Goal: Task Accomplishment & Management: Complete application form

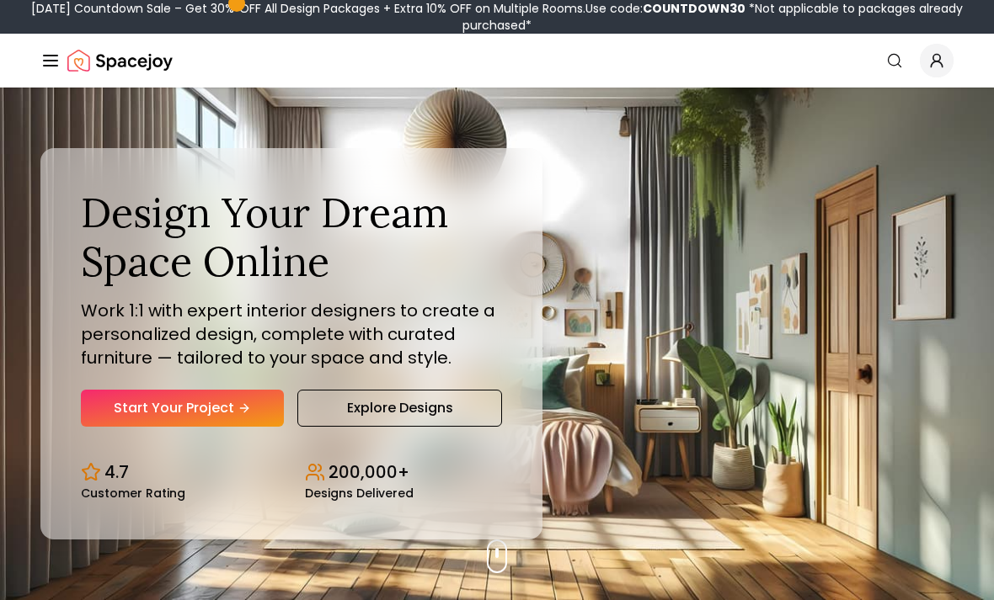
click at [104, 427] on link "Start Your Project" at bounding box center [182, 408] width 203 height 37
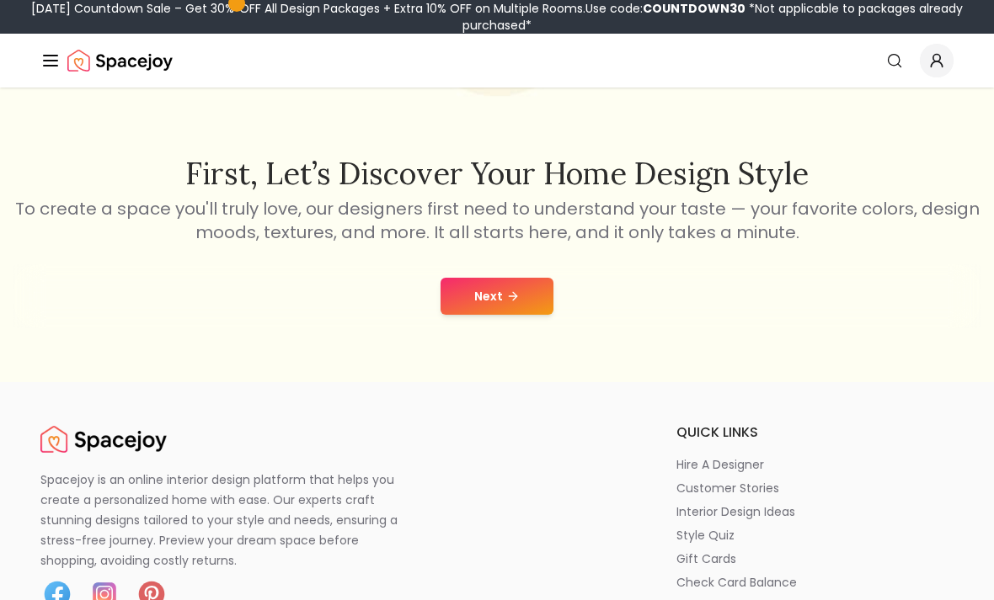
scroll to position [238, 0]
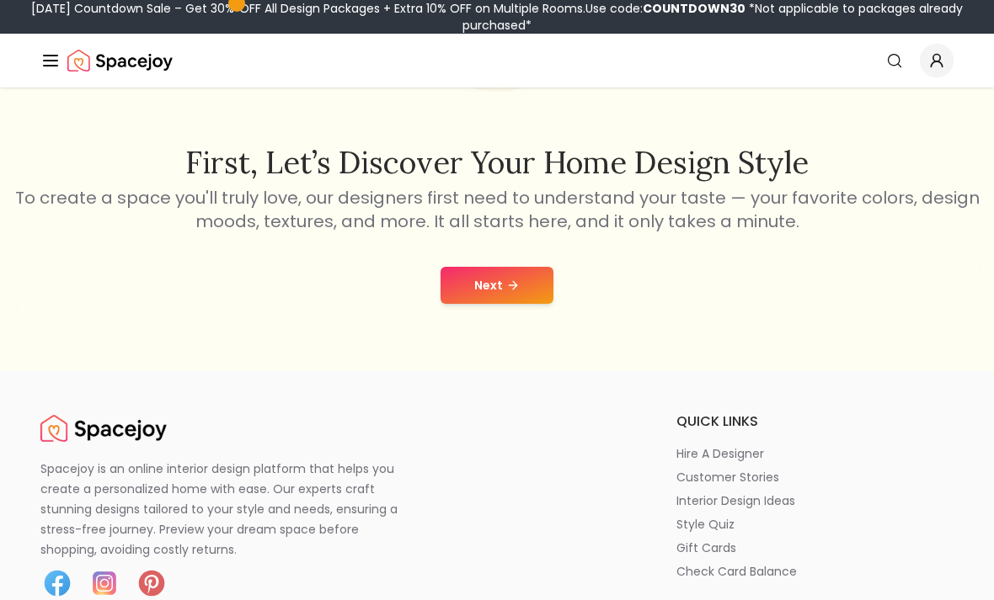
click at [515, 292] on icon at bounding box center [512, 285] width 13 height 13
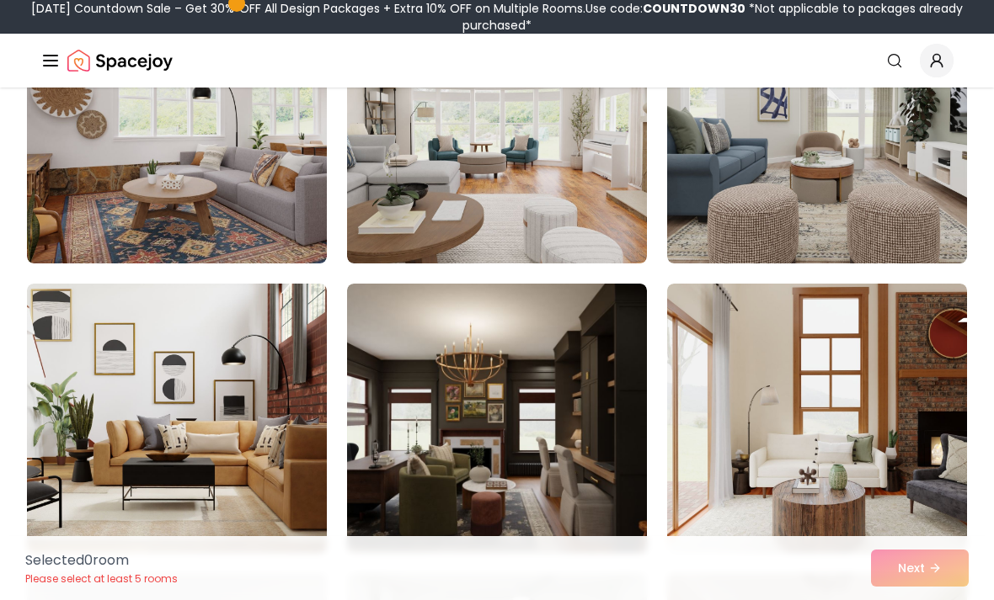
scroll to position [1106, 0]
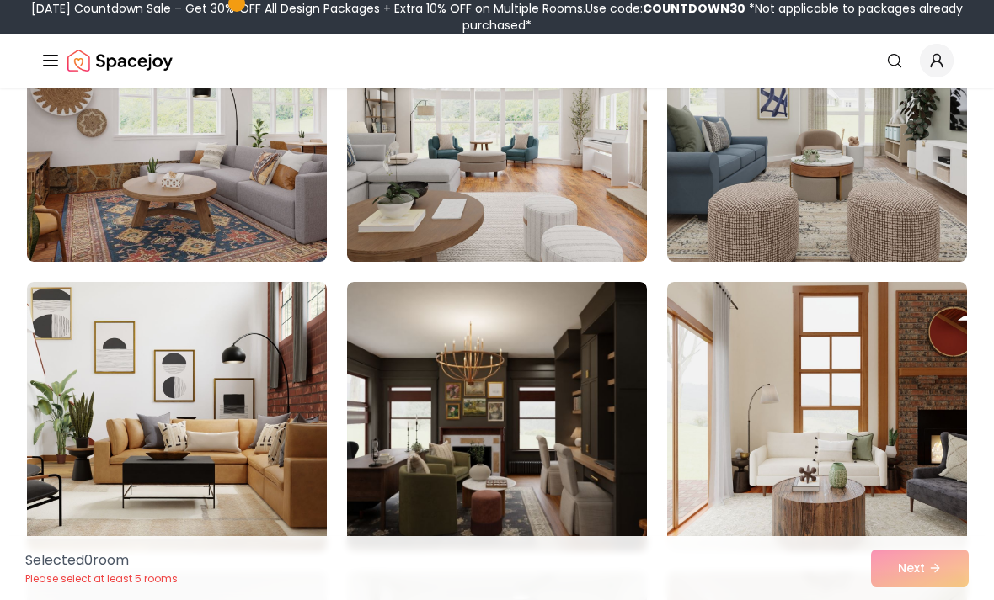
click at [906, 191] on img at bounding box center [817, 126] width 300 height 269
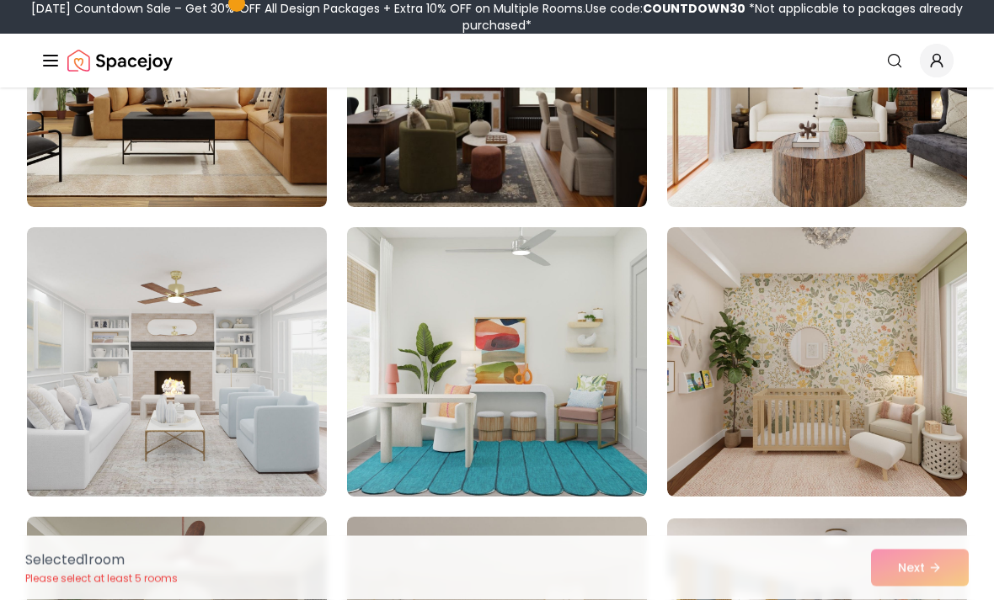
scroll to position [1452, 0]
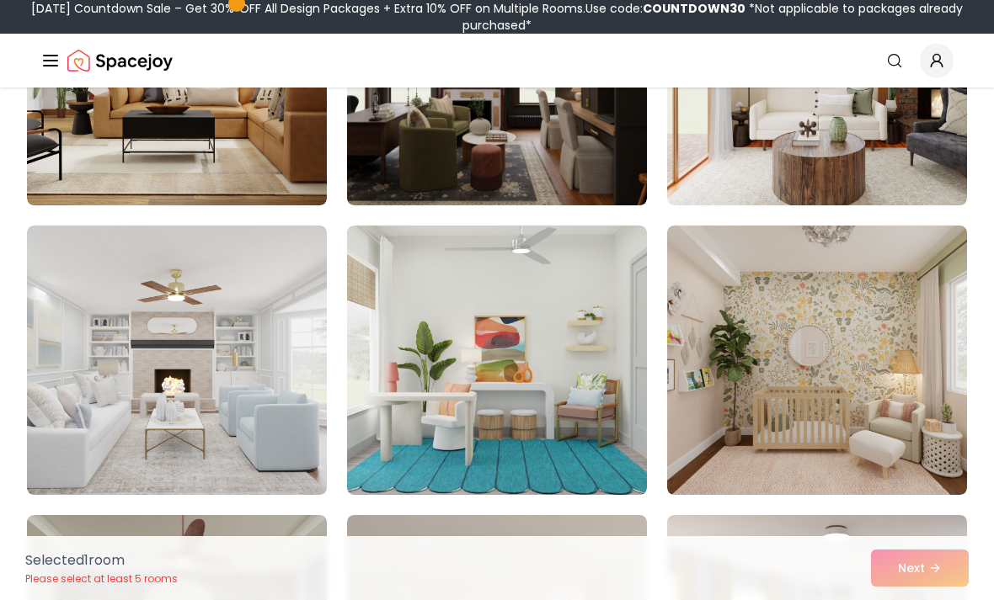
click at [78, 442] on img at bounding box center [177, 360] width 300 height 269
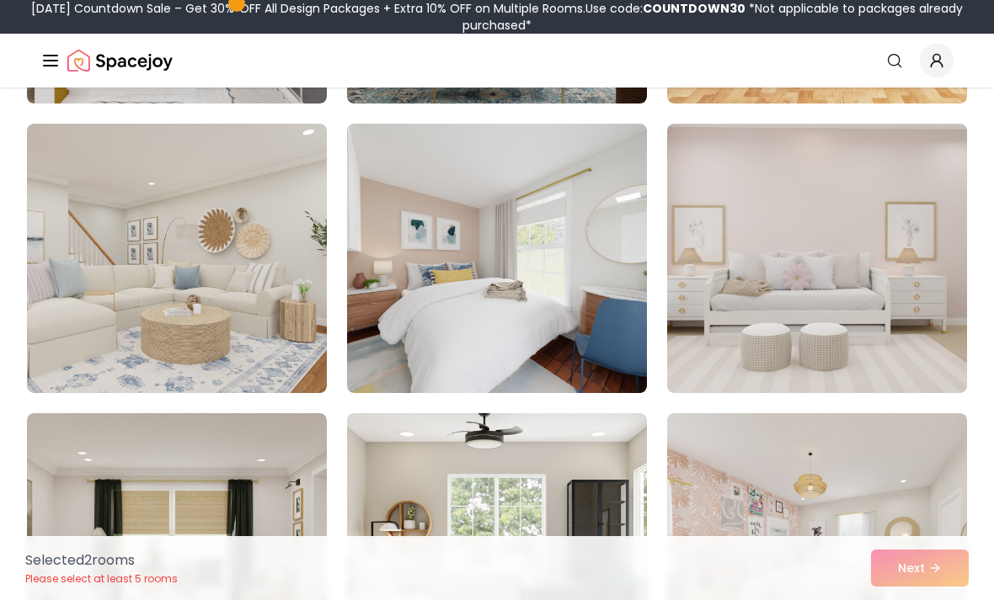
click at [59, 351] on img at bounding box center [177, 258] width 300 height 269
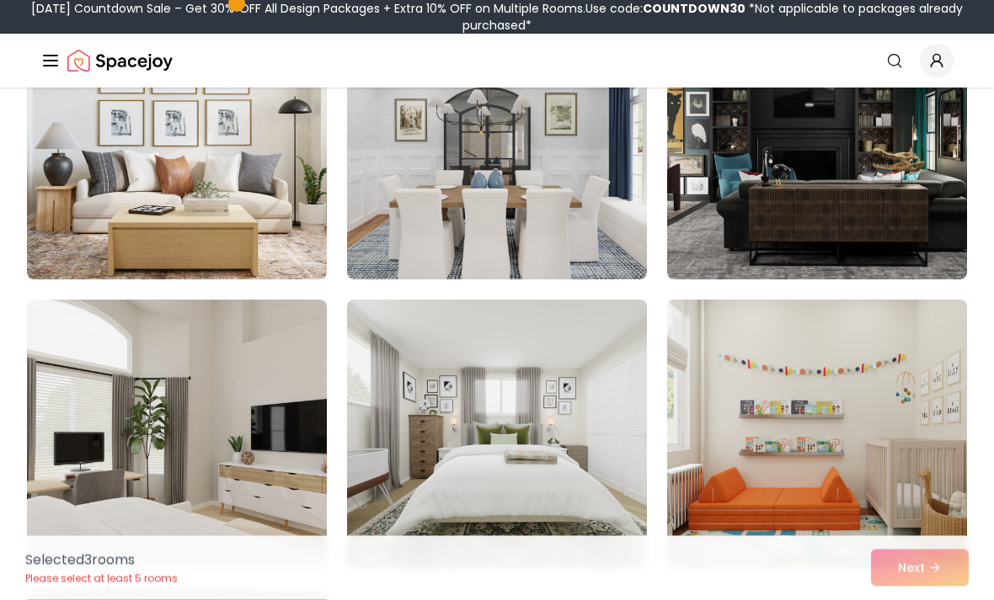
scroll to position [9198, 0]
click at [573, 192] on img at bounding box center [497, 144] width 300 height 269
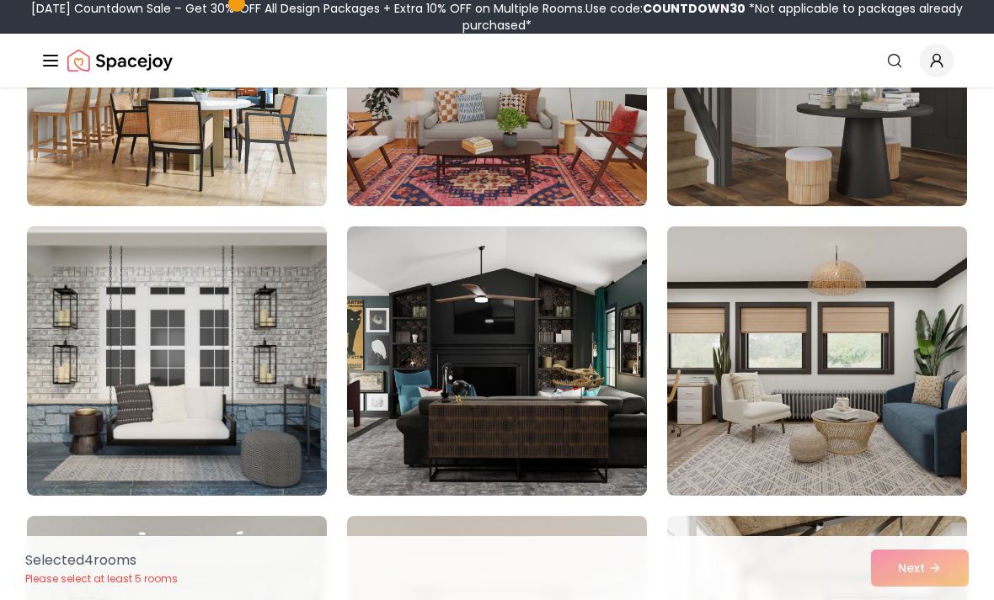
scroll to position [6657, 0]
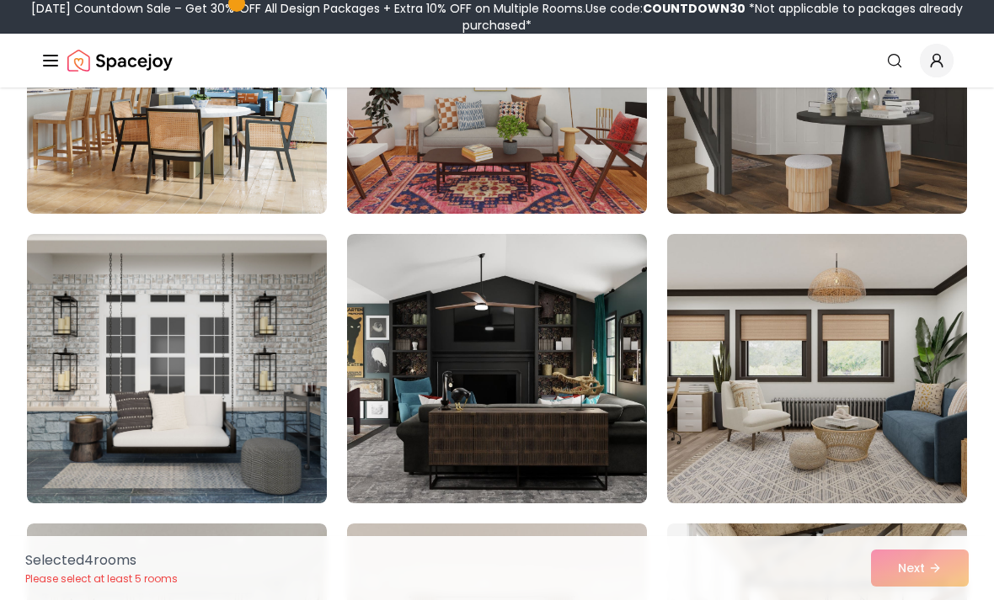
click at [144, 343] on img at bounding box center [177, 368] width 300 height 269
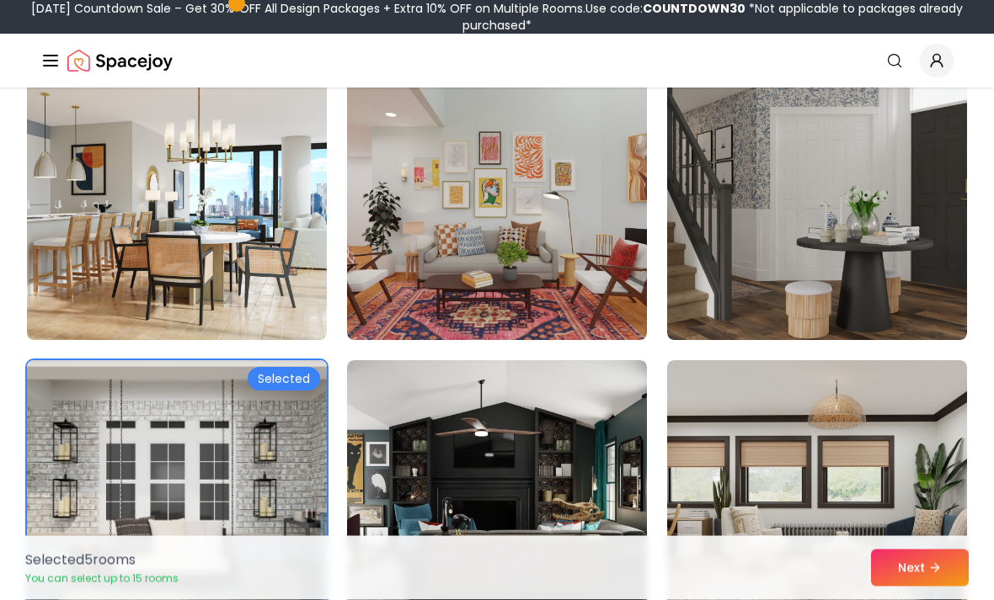
scroll to position [6530, 0]
click at [159, 493] on img at bounding box center [177, 494] width 300 height 269
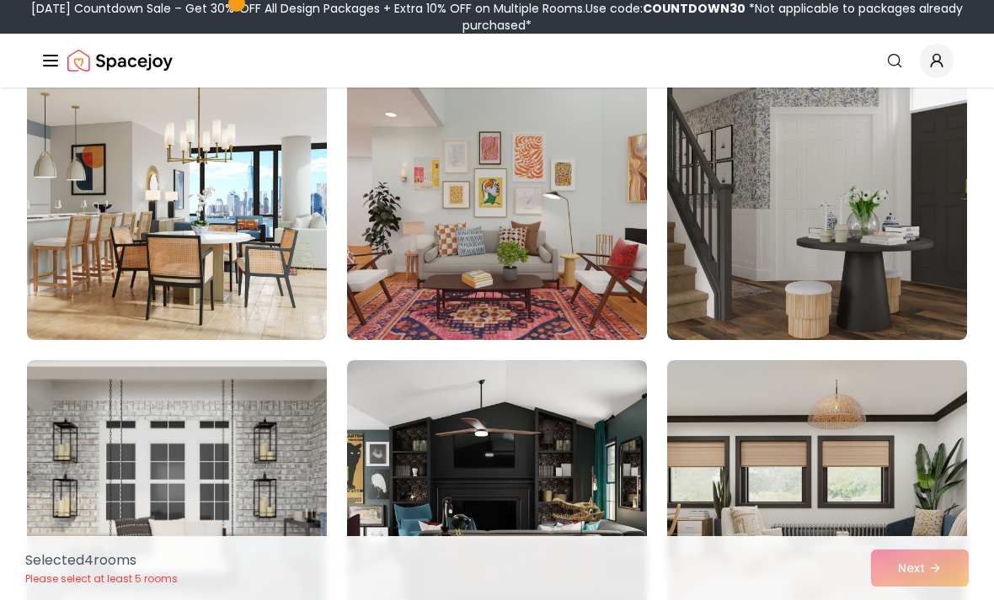
click at [898, 306] on img at bounding box center [817, 205] width 300 height 269
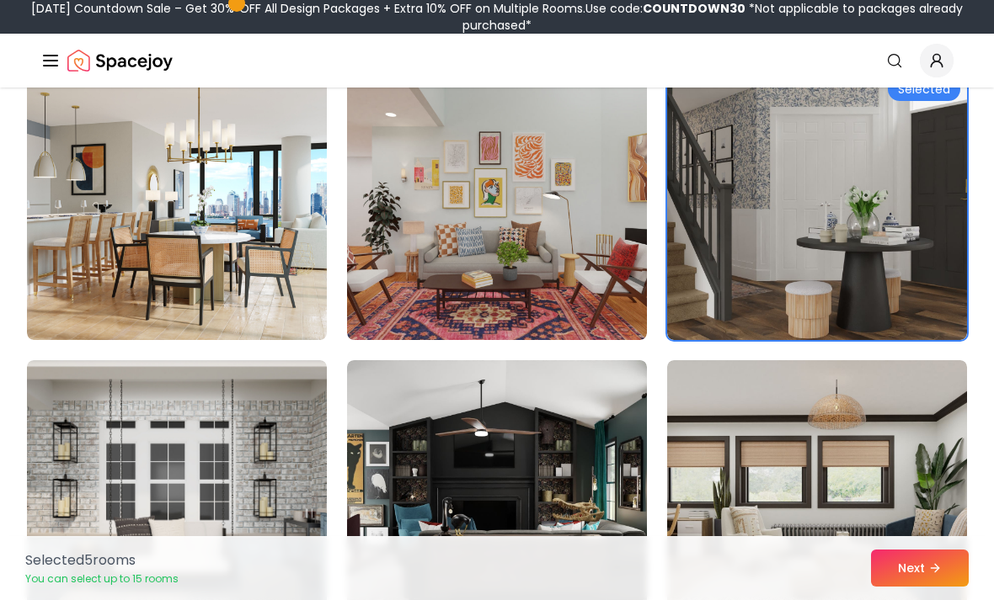
click at [931, 575] on icon at bounding box center [934, 568] width 13 height 13
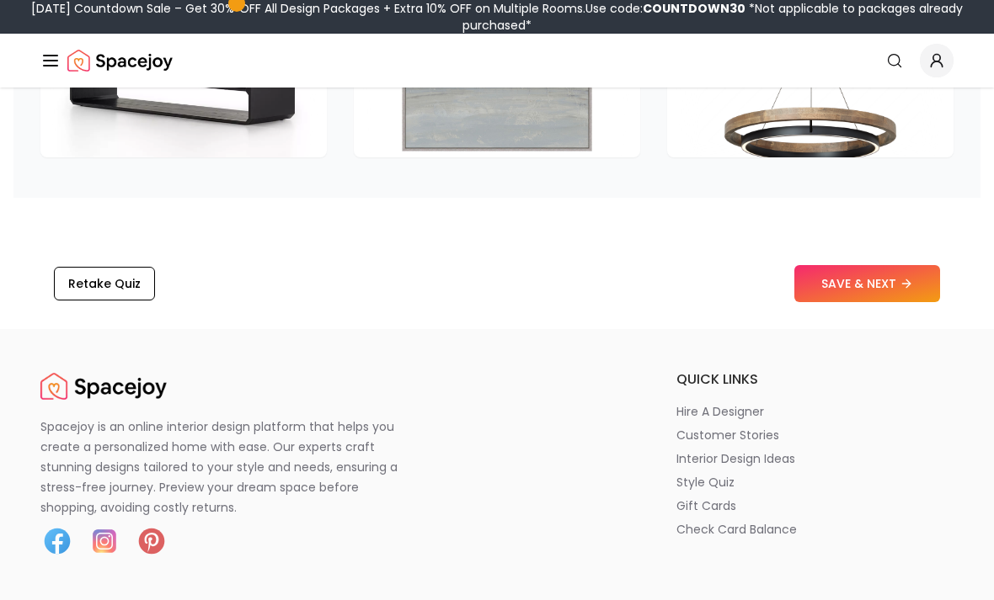
scroll to position [2856, 0]
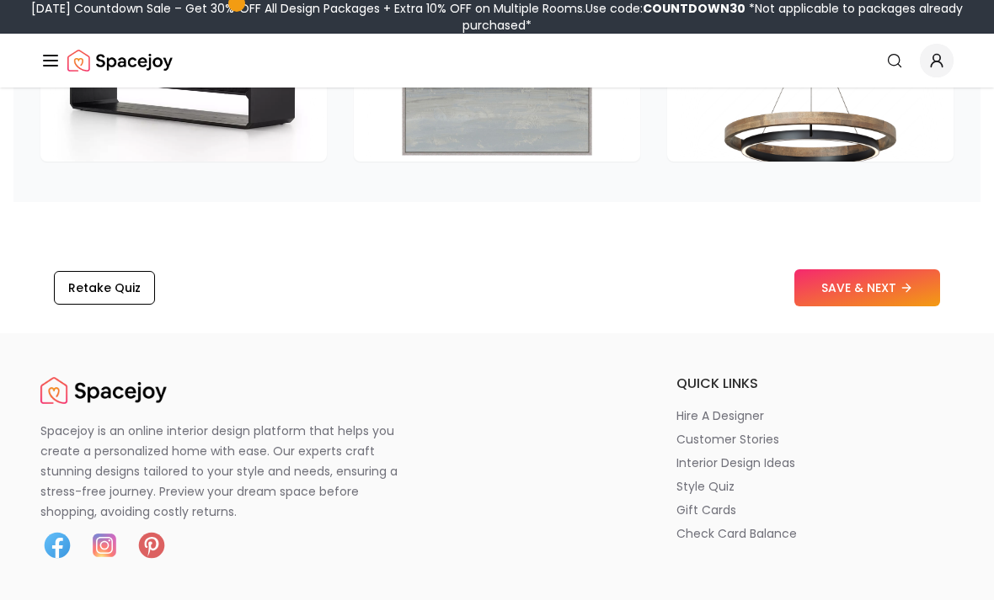
click at [910, 286] on icon at bounding box center [908, 288] width 4 height 8
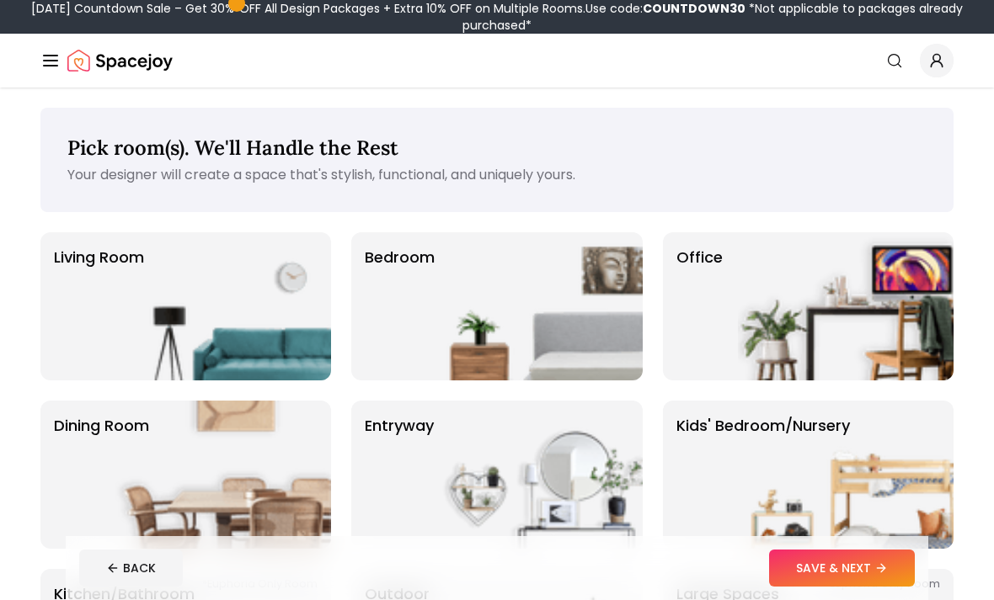
click at [226, 313] on img at bounding box center [223, 306] width 216 height 148
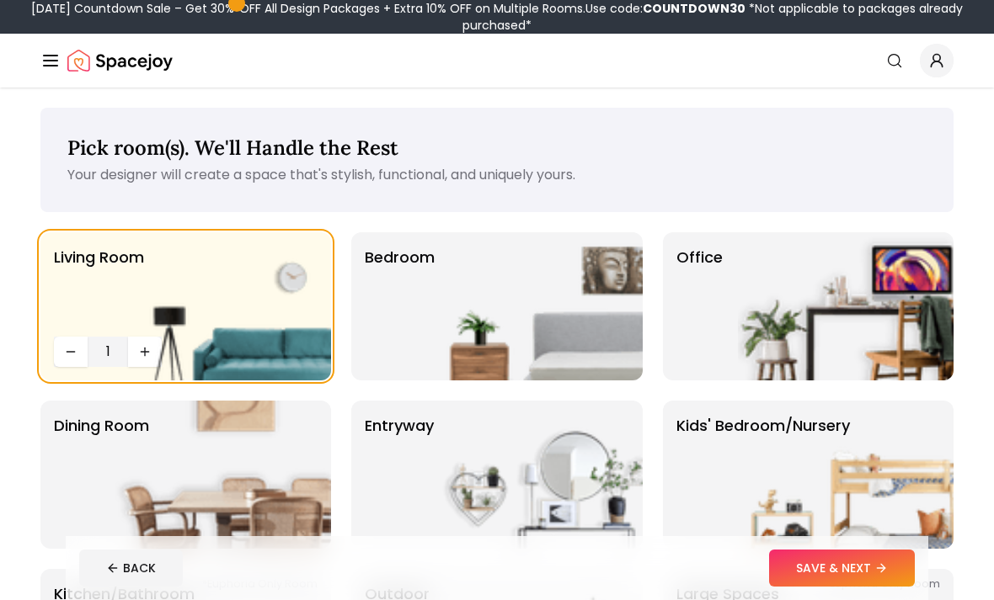
click at [514, 342] on img at bounding box center [535, 306] width 216 height 148
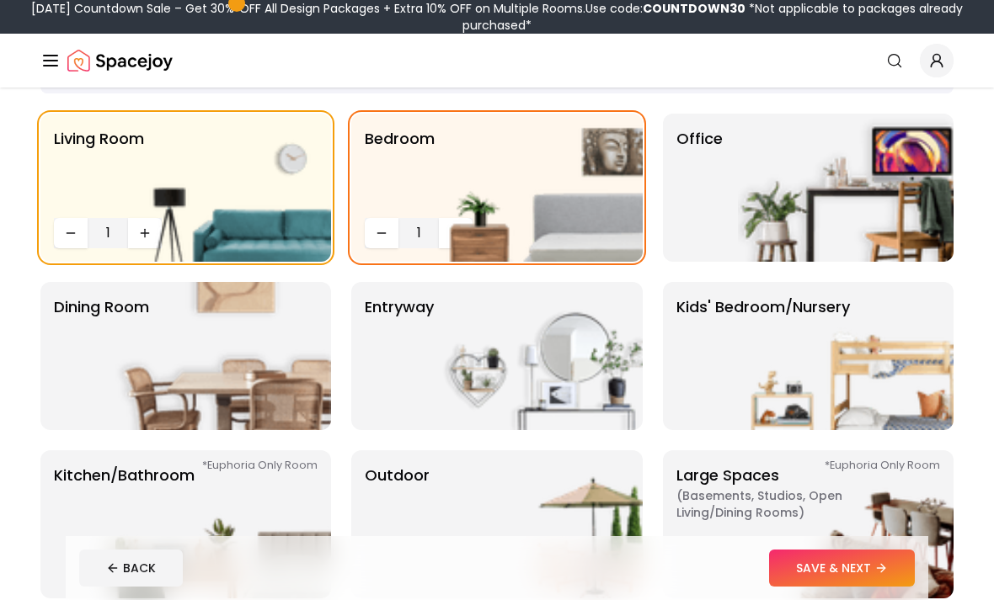
scroll to position [153, 0]
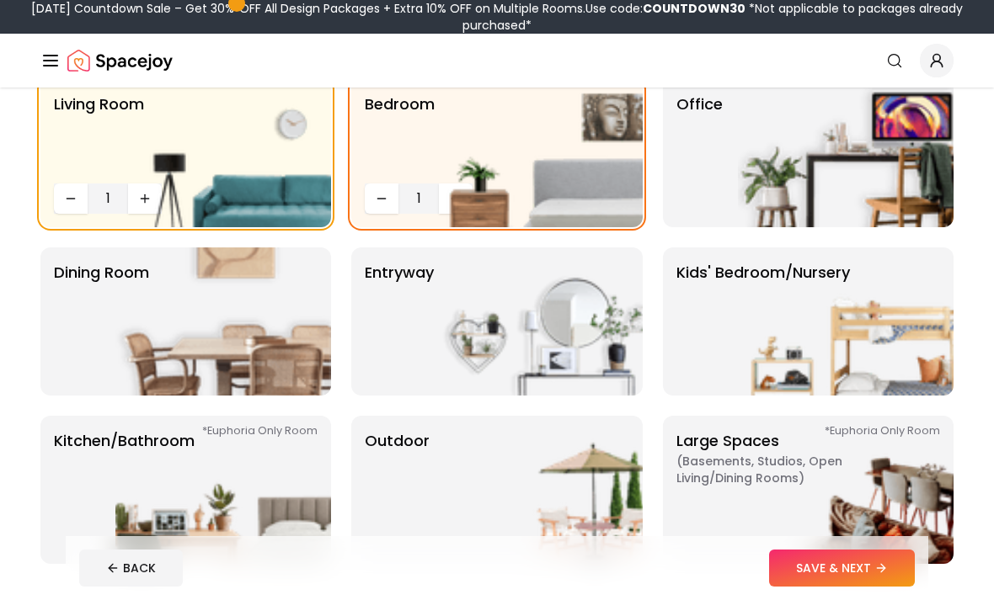
click at [588, 362] on img at bounding box center [535, 322] width 216 height 148
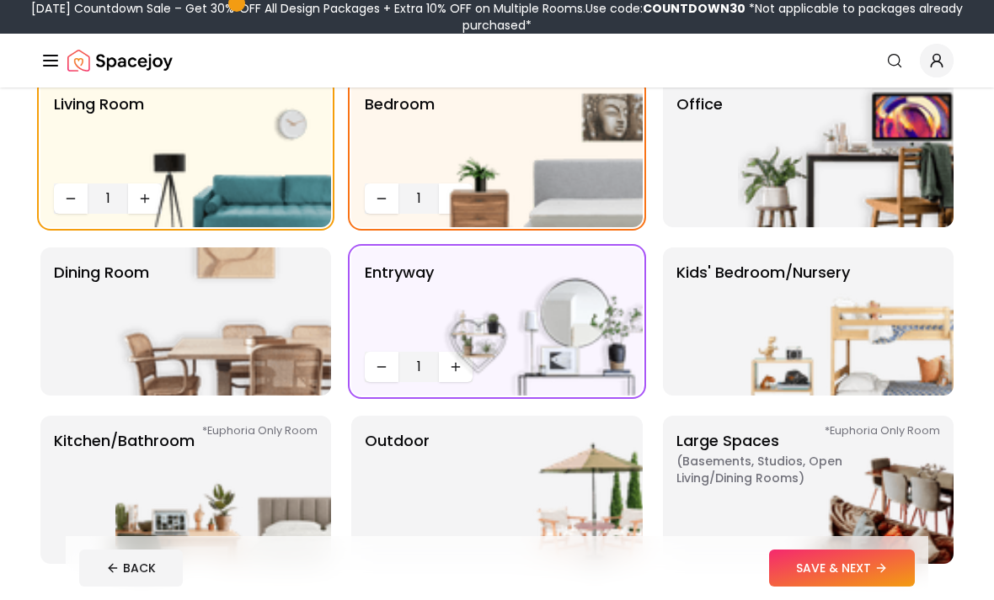
click at [103, 354] on p "Dining Room" at bounding box center [101, 321] width 95 height 121
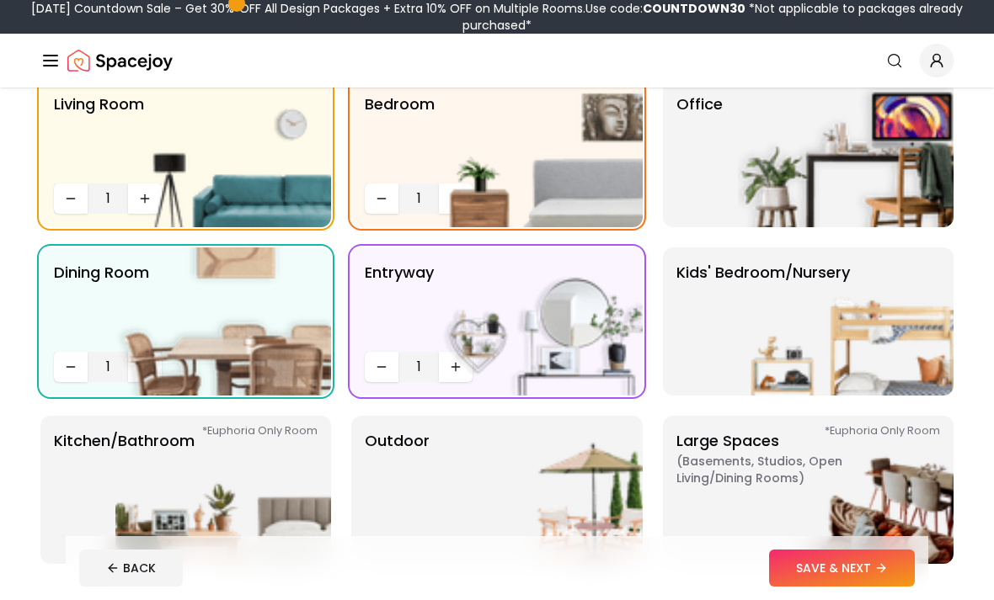
click at [131, 508] on img at bounding box center [223, 490] width 216 height 148
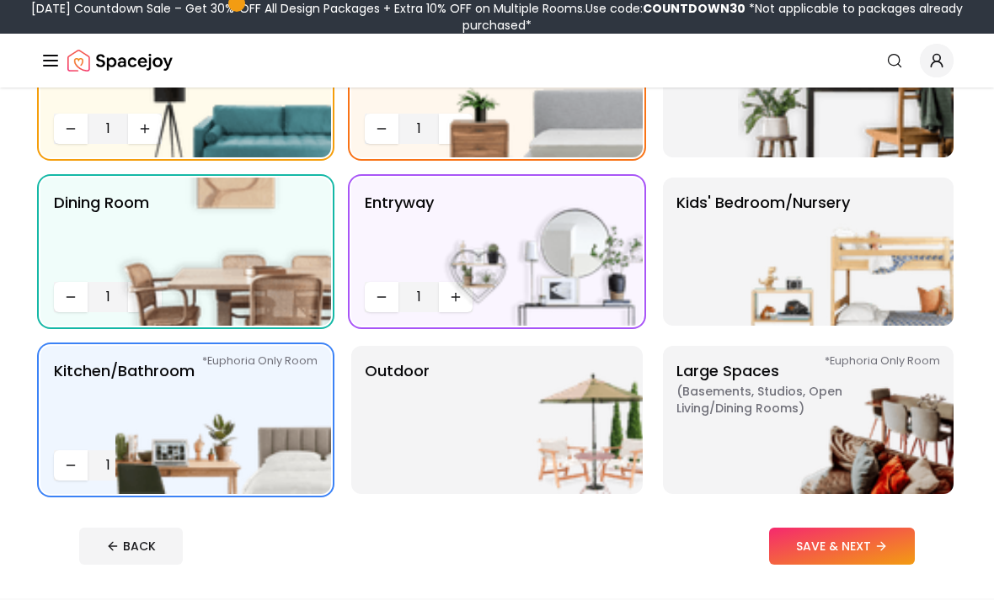
scroll to position [268, 0]
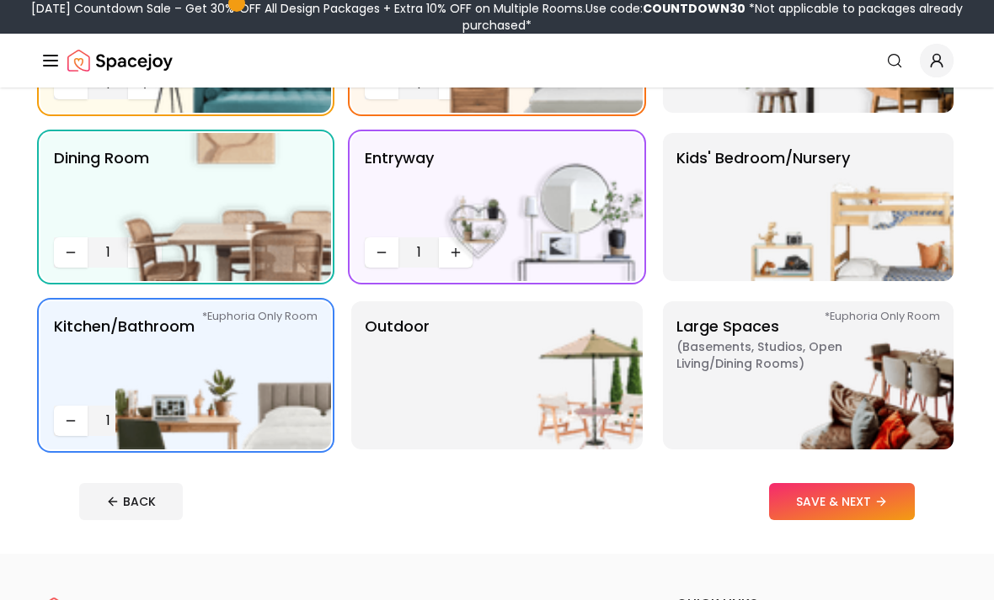
click at [551, 410] on img at bounding box center [535, 375] width 216 height 148
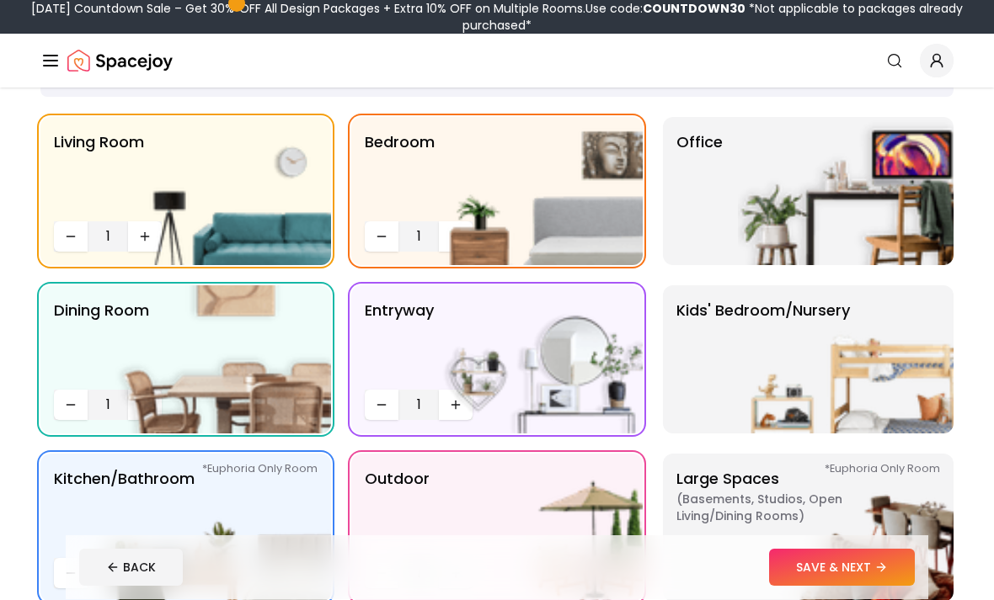
scroll to position [95, 0]
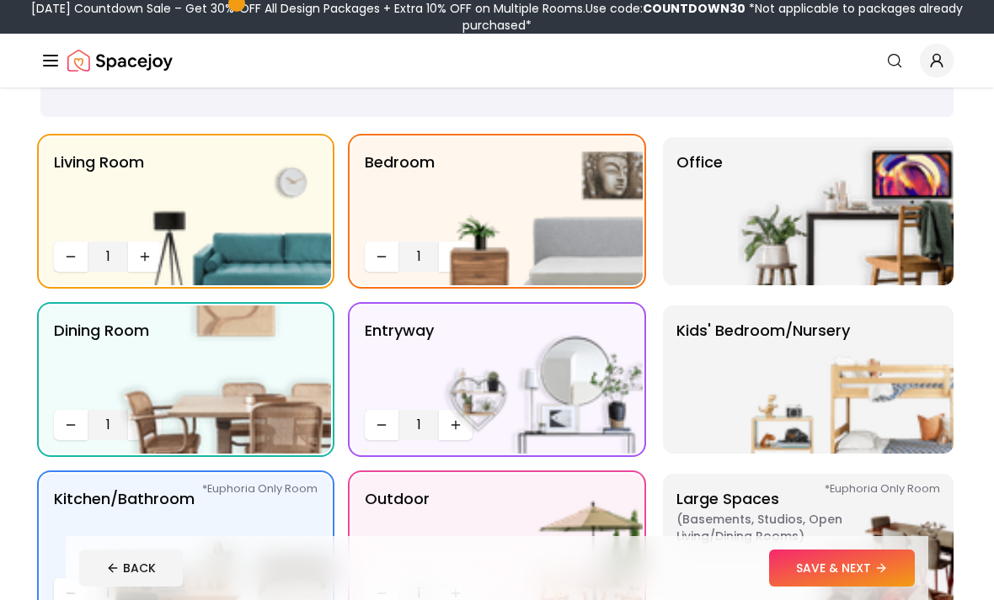
click at [738, 380] on img at bounding box center [846, 380] width 216 height 148
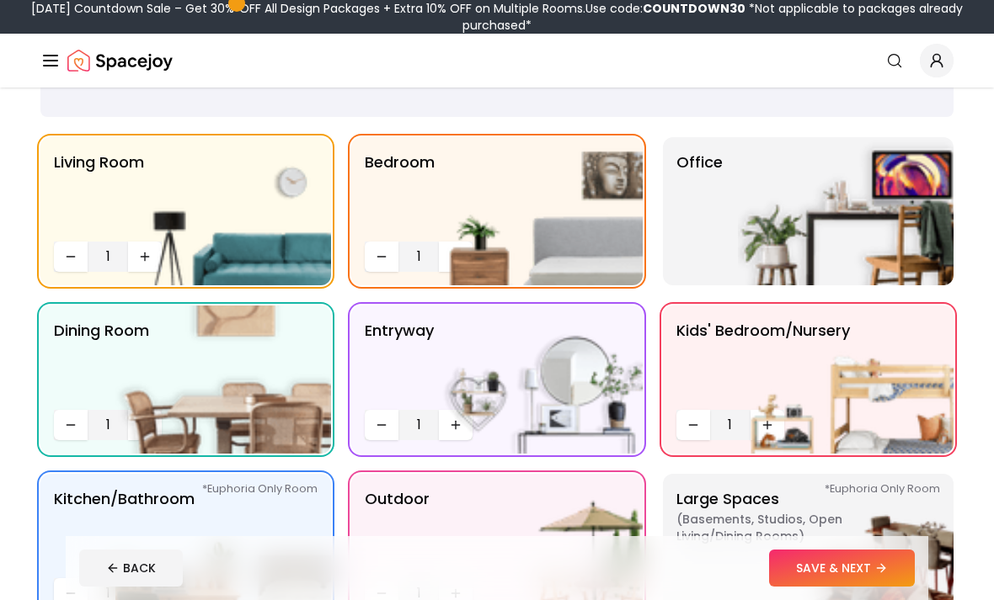
click at [885, 572] on icon at bounding box center [883, 568] width 4 height 8
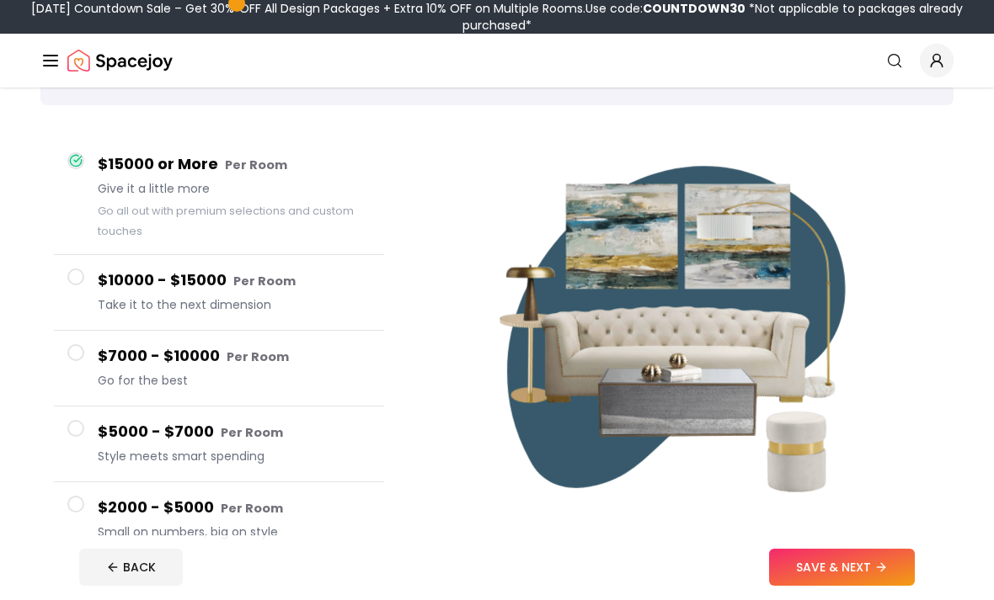
scroll to position [125, 0]
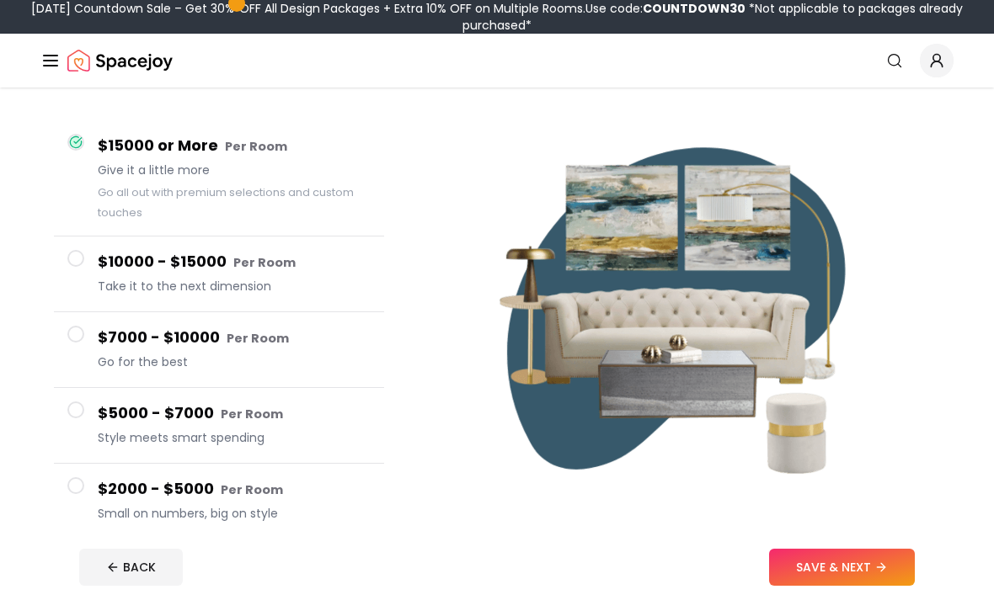
click at [883, 575] on icon at bounding box center [880, 568] width 13 height 13
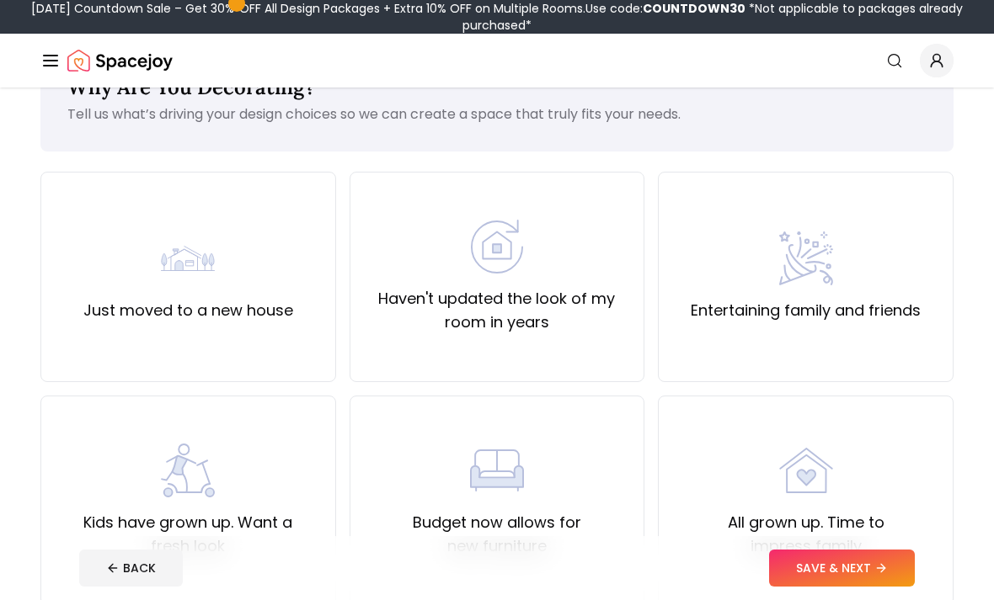
scroll to position [64, 0]
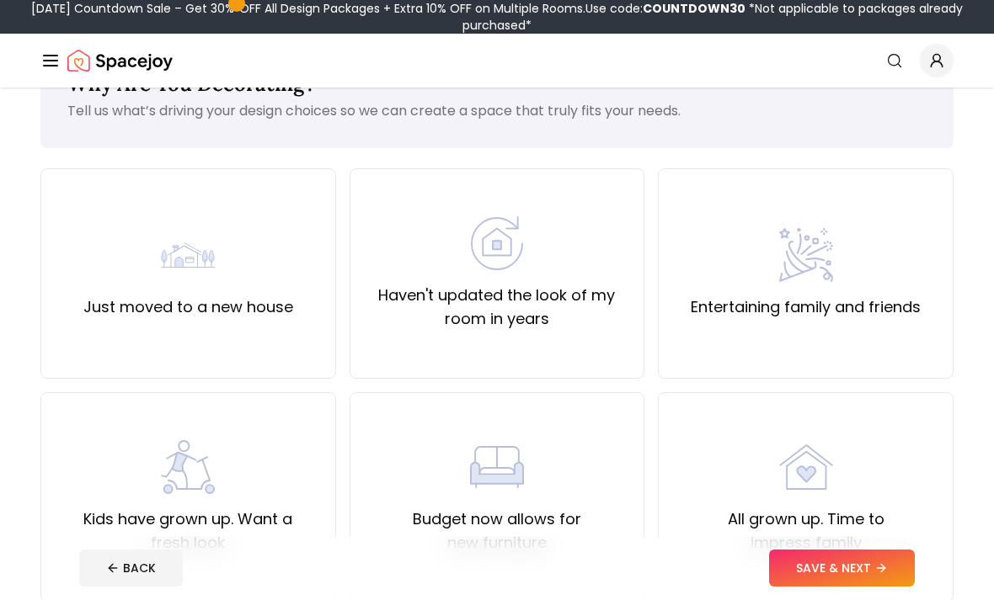
click at [87, 345] on div "Just moved to a new house" at bounding box center [188, 273] width 296 height 210
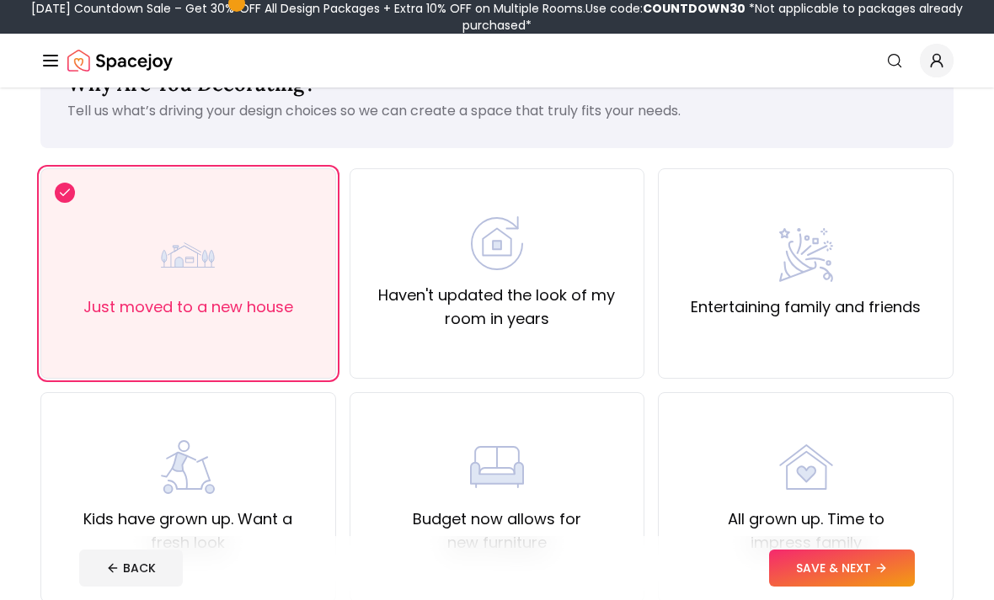
click at [887, 575] on icon at bounding box center [880, 568] width 13 height 13
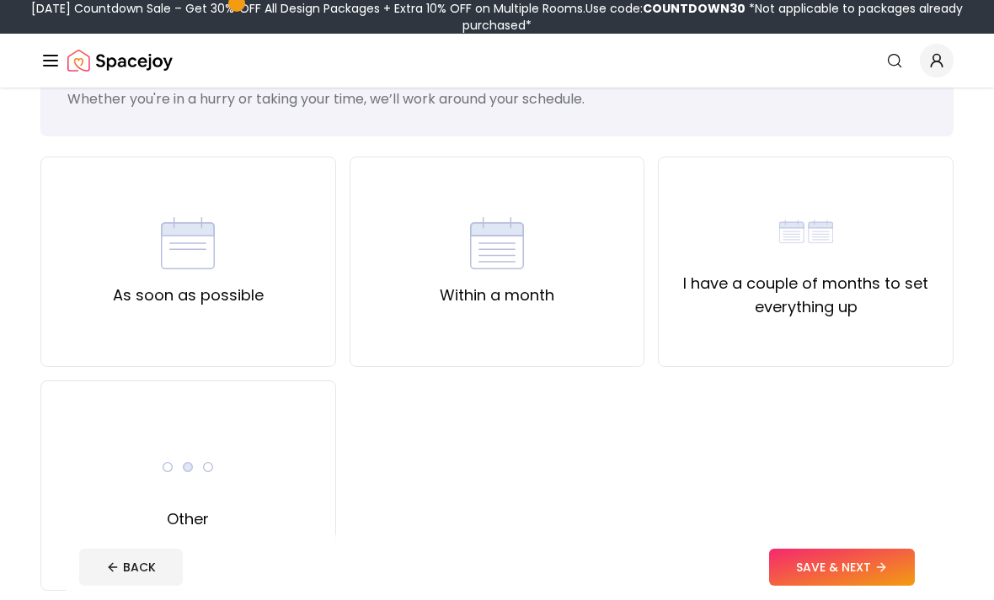
scroll to position [76, 0]
click at [120, 477] on div "Other" at bounding box center [188, 486] width 296 height 210
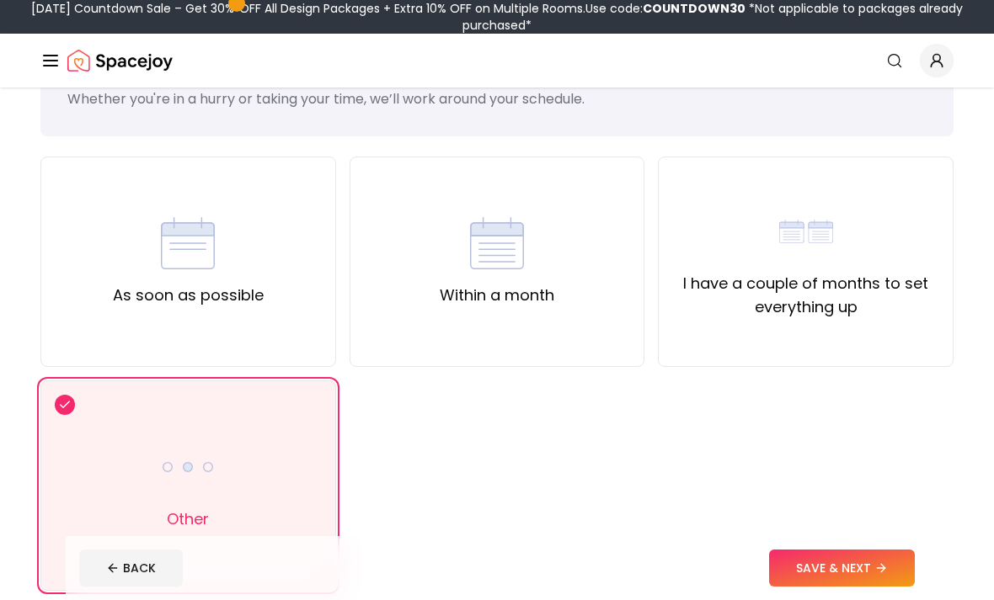
click at [894, 587] on button "SAVE & NEXT" at bounding box center [842, 568] width 146 height 37
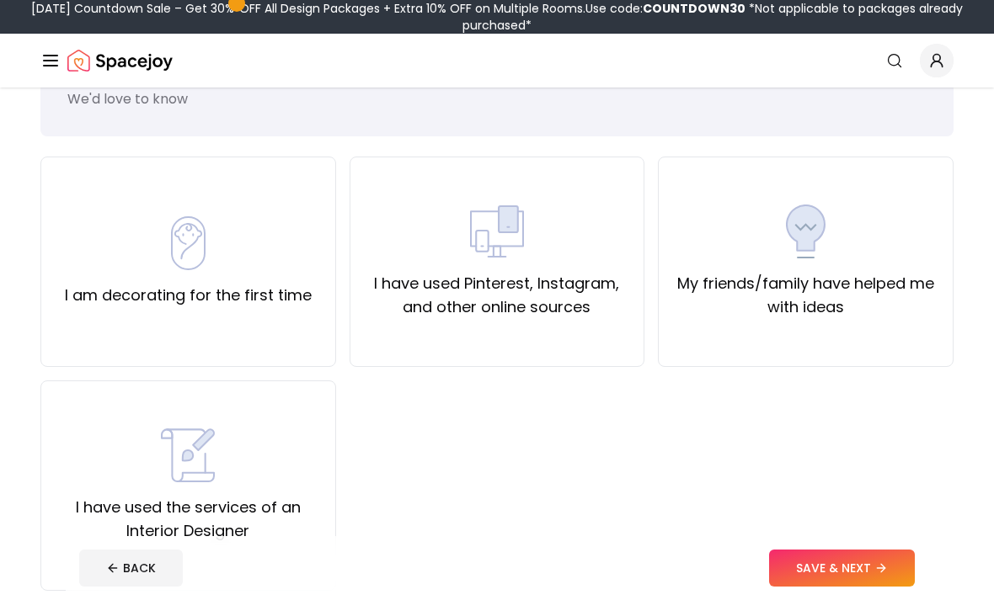
click at [68, 327] on div "I am decorating for the first time" at bounding box center [188, 262] width 296 height 210
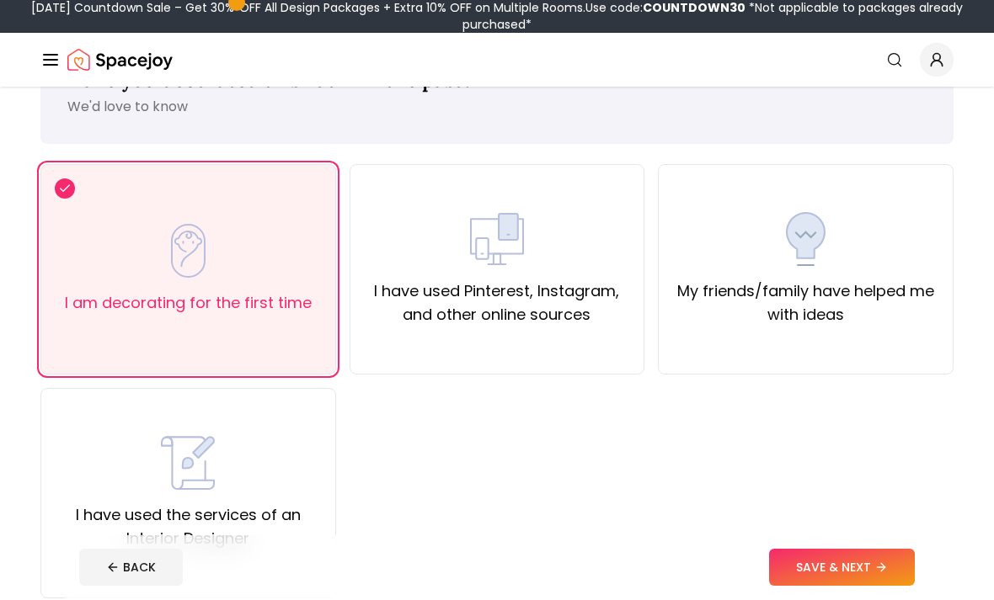
scroll to position [68, 0]
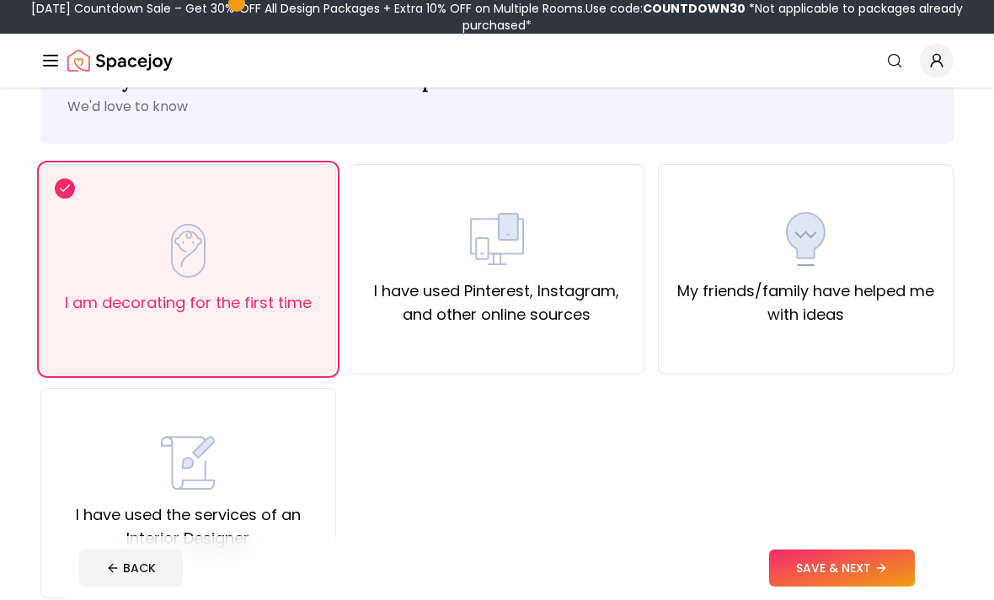
click at [897, 587] on button "SAVE & NEXT" at bounding box center [842, 568] width 146 height 37
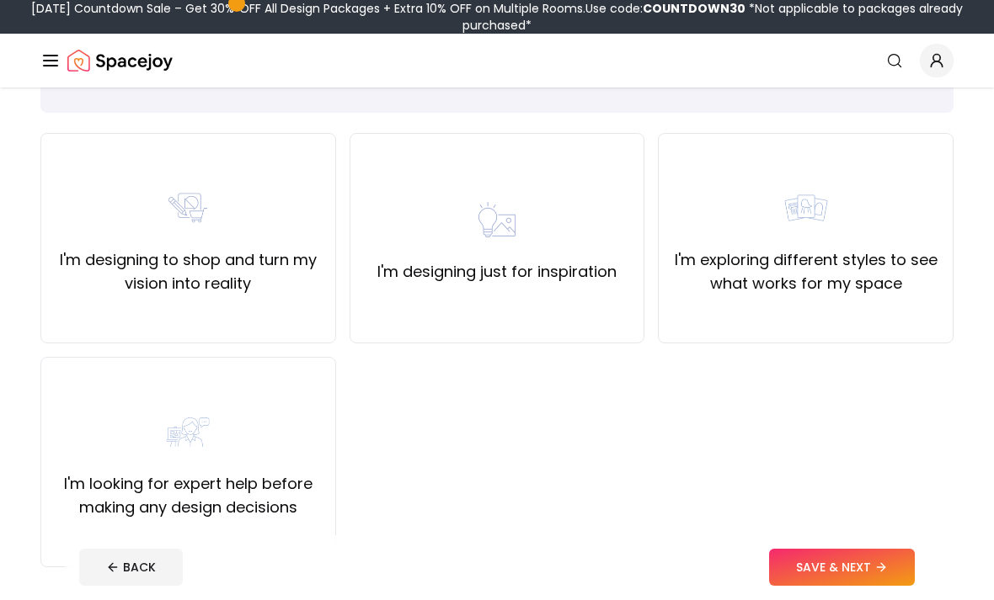
scroll to position [100, 0]
click at [892, 285] on label "I'm exploring different styles to see what works for my space" at bounding box center [805, 271] width 267 height 47
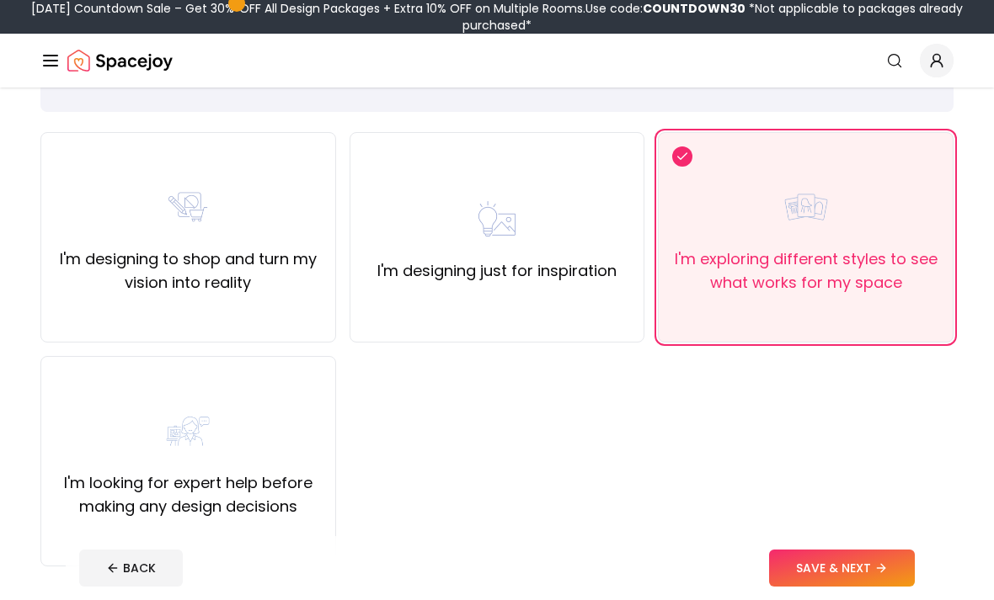
click at [878, 575] on icon at bounding box center [880, 568] width 13 height 13
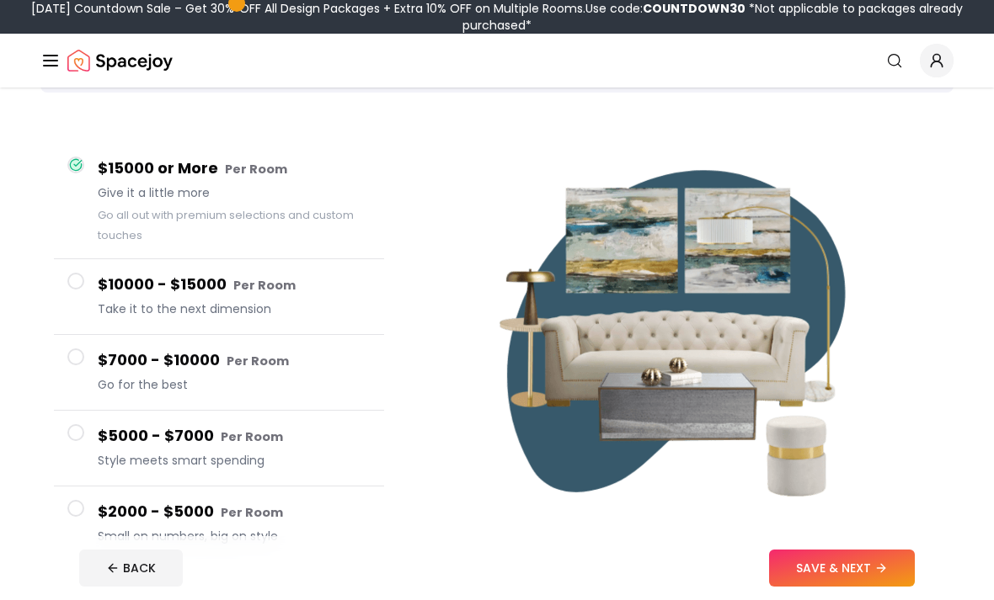
scroll to position [181, 0]
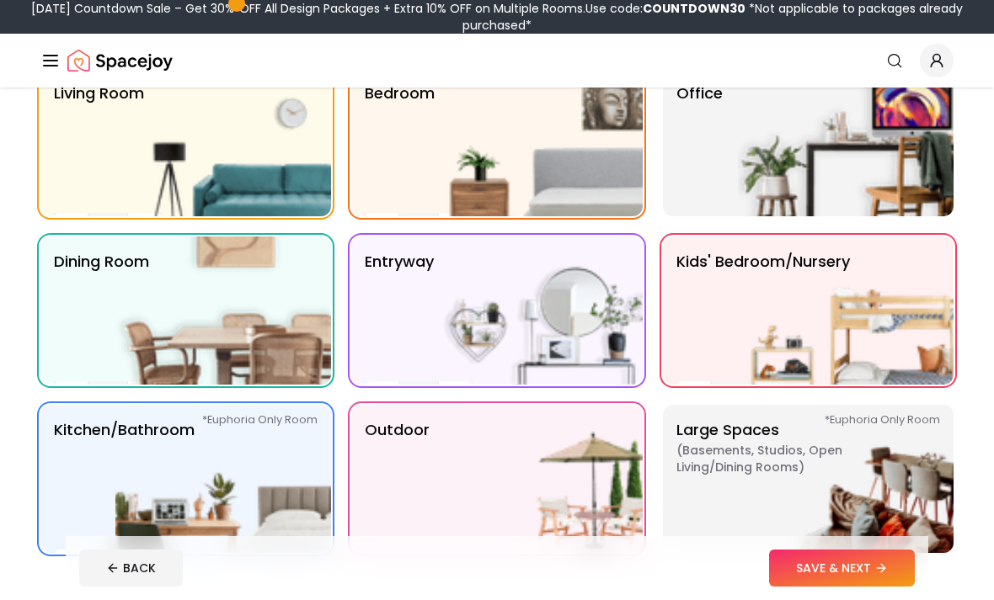
scroll to position [151, 0]
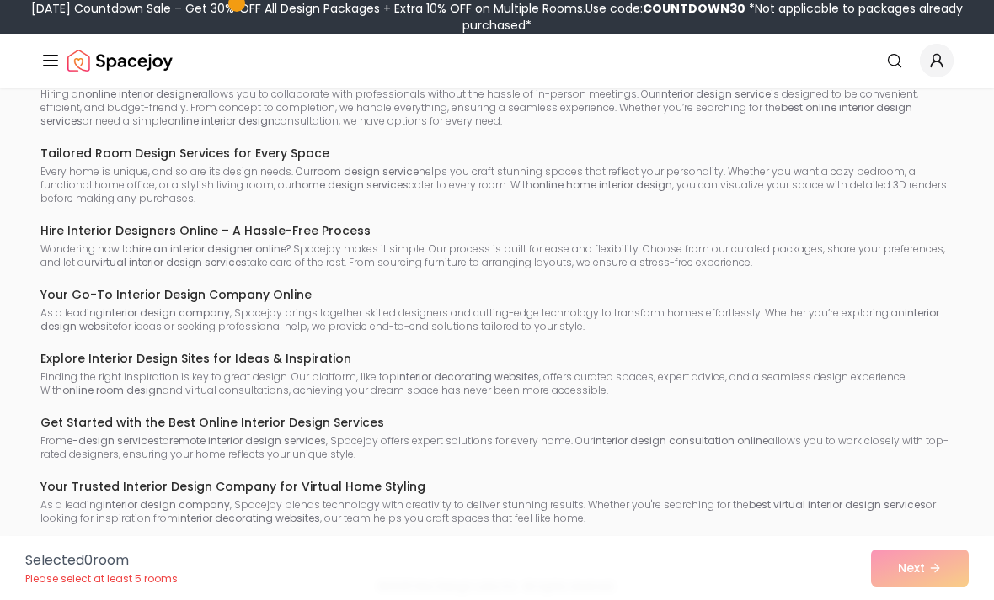
scroll to position [294, 0]
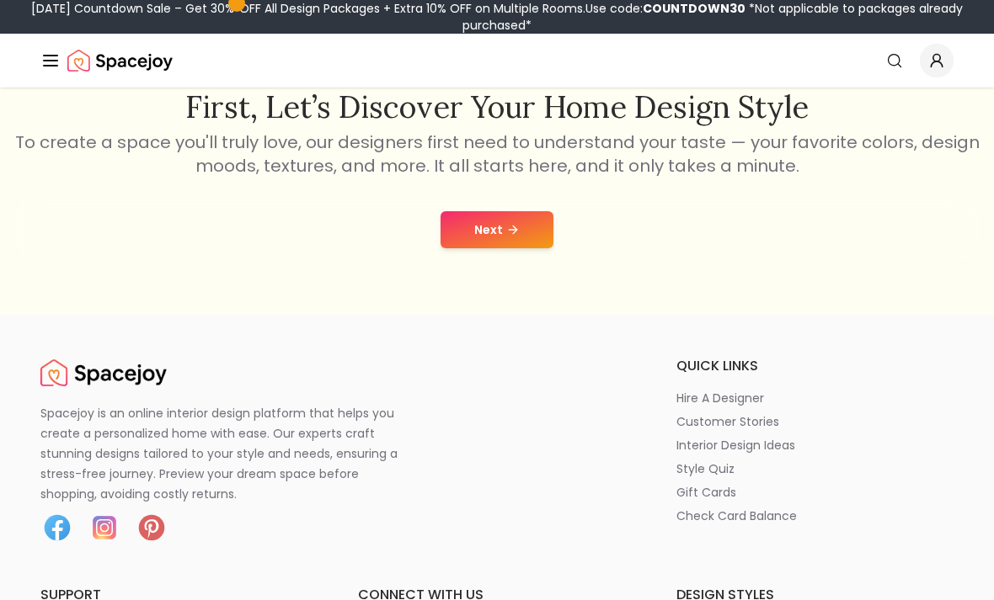
click at [825, 2] on span "*Not applicable to packages already purchased*" at bounding box center [712, 17] width 500 height 34
